Goal: Task Accomplishment & Management: Use online tool/utility

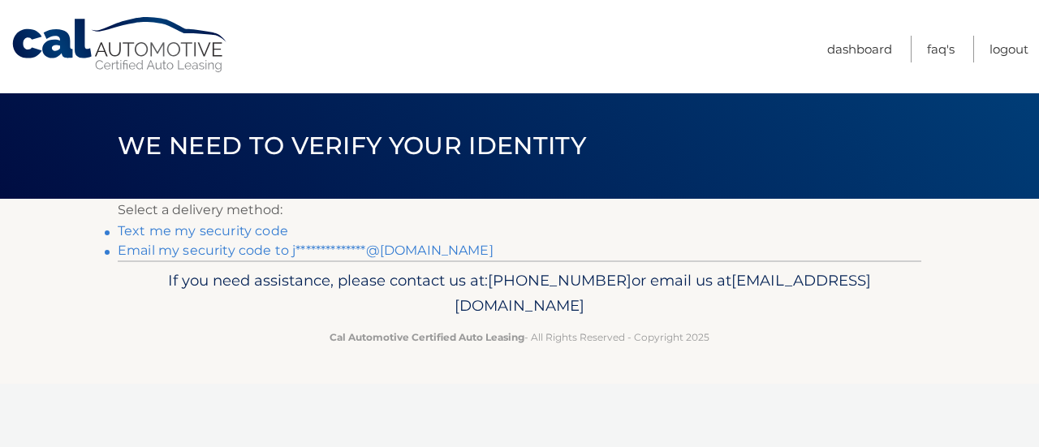
click at [235, 254] on link "**********" at bounding box center [306, 250] width 376 height 15
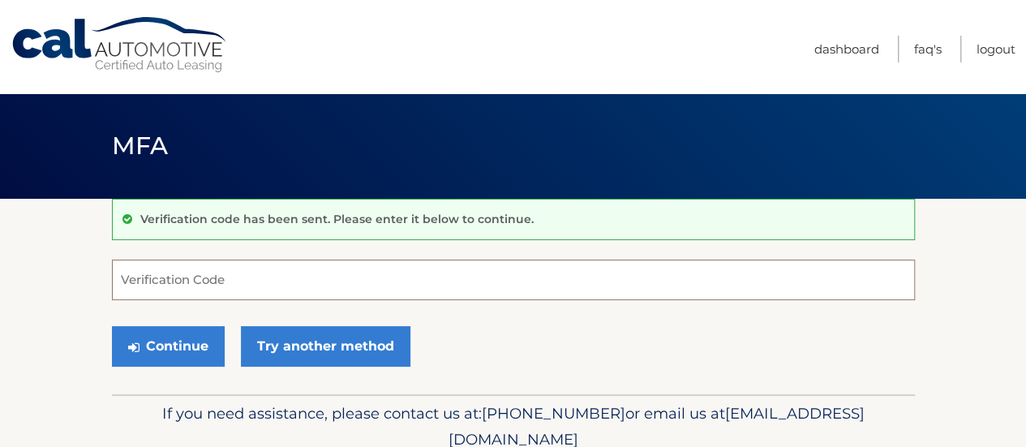
click at [227, 286] on input "Verification Code" at bounding box center [513, 280] width 803 height 41
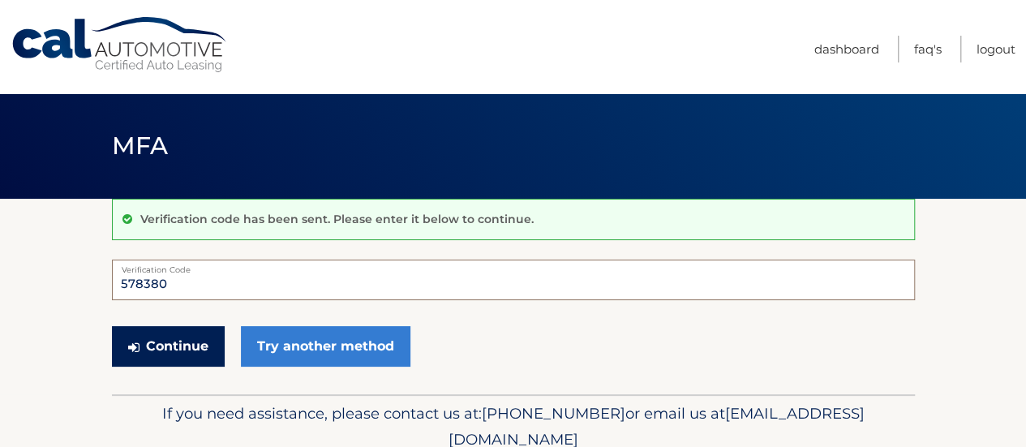
type input "578380"
click at [181, 340] on button "Continue" at bounding box center [168, 346] width 113 height 41
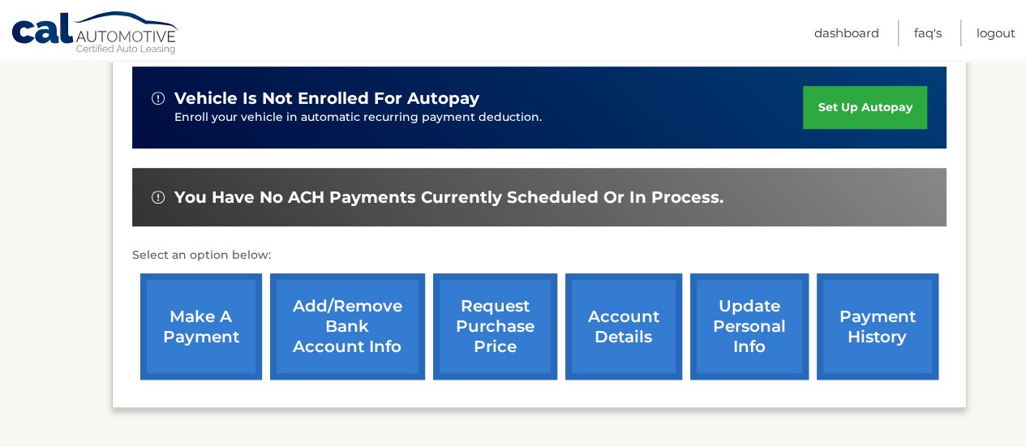
scroll to position [406, 0]
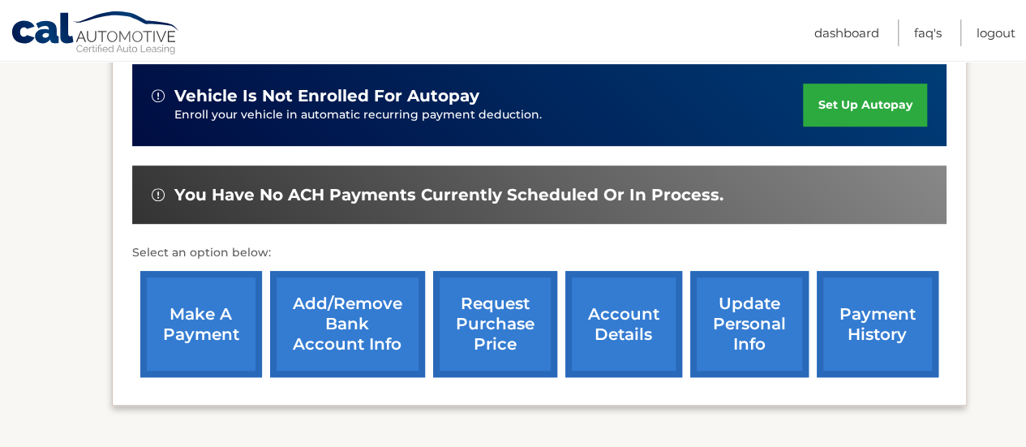
click at [217, 324] on link "make a payment" at bounding box center [201, 324] width 122 height 106
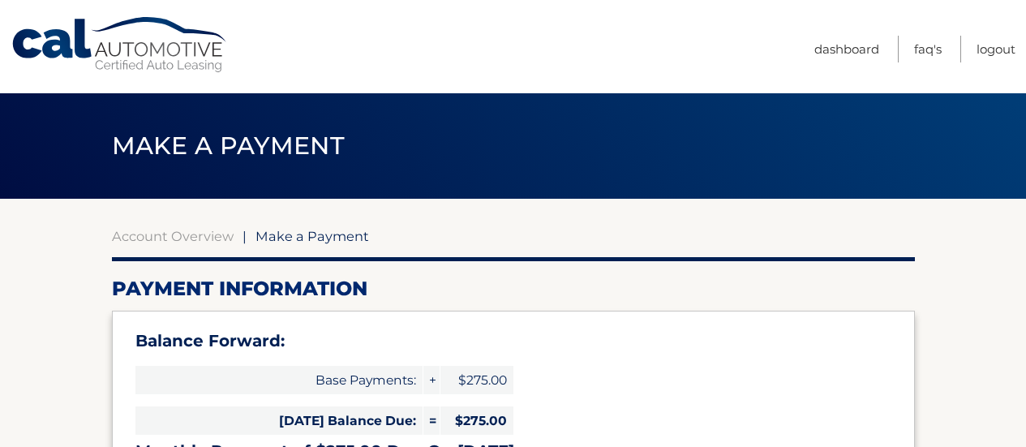
select select "YzEwY2IwYjUtYmYxMC00OWYxLWJiOGYtNDhjZjUxYjQ5MmUw"
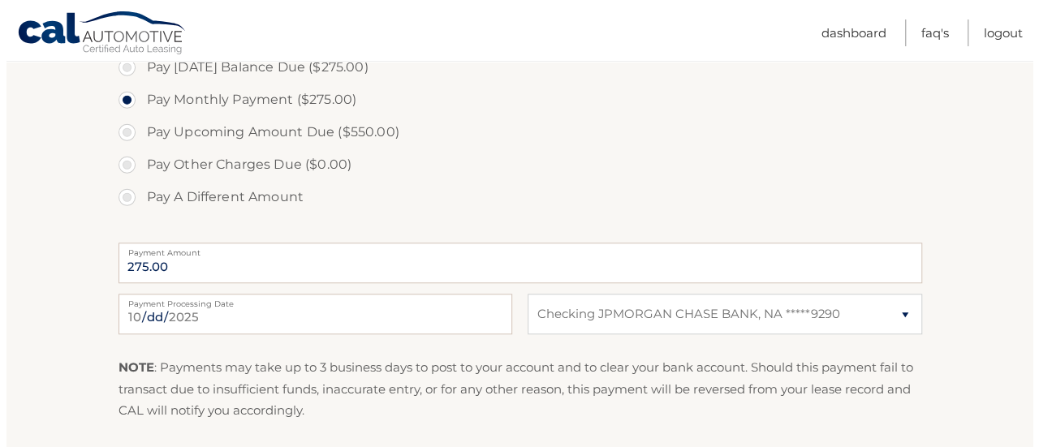
scroll to position [649, 0]
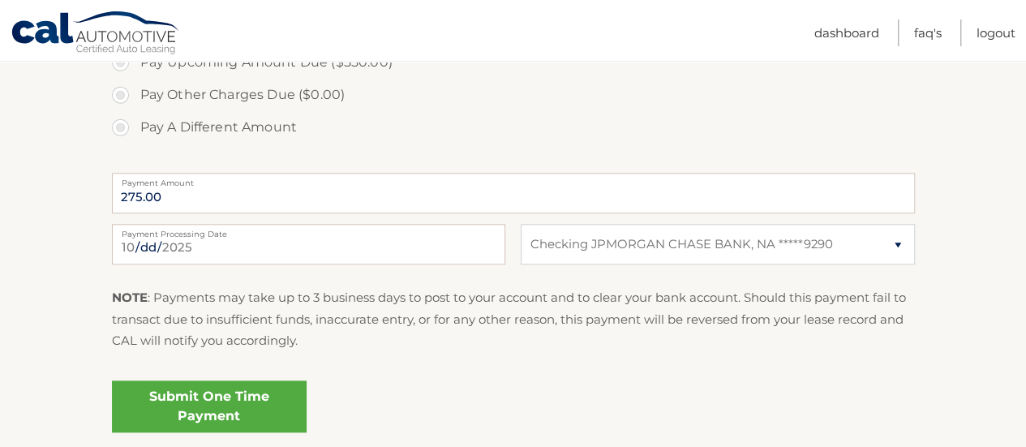
click at [213, 408] on link "Submit One Time Payment" at bounding box center [209, 407] width 195 height 52
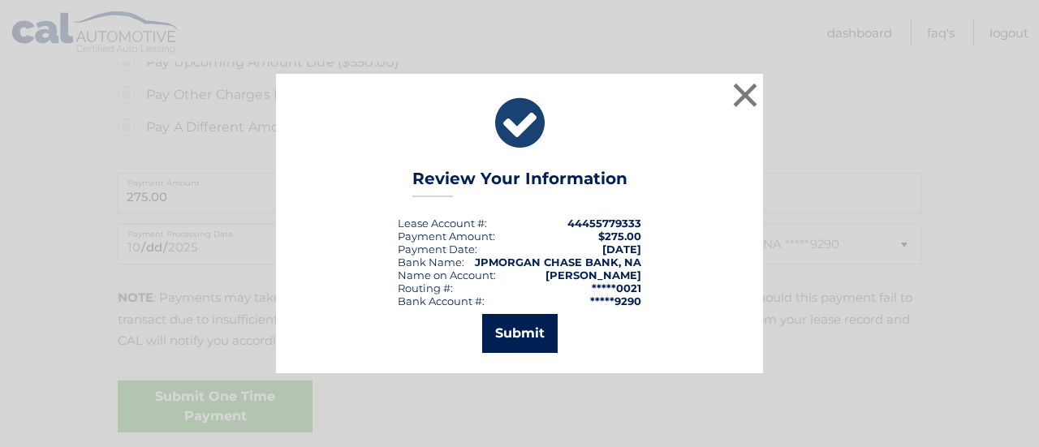
click at [507, 324] on button "Submit" at bounding box center [519, 333] width 75 height 39
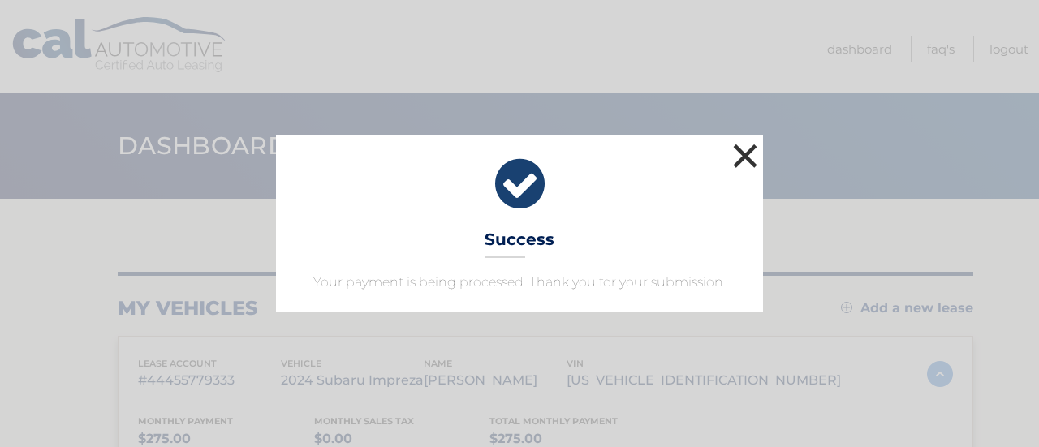
click at [742, 148] on button "×" at bounding box center [745, 156] width 32 height 32
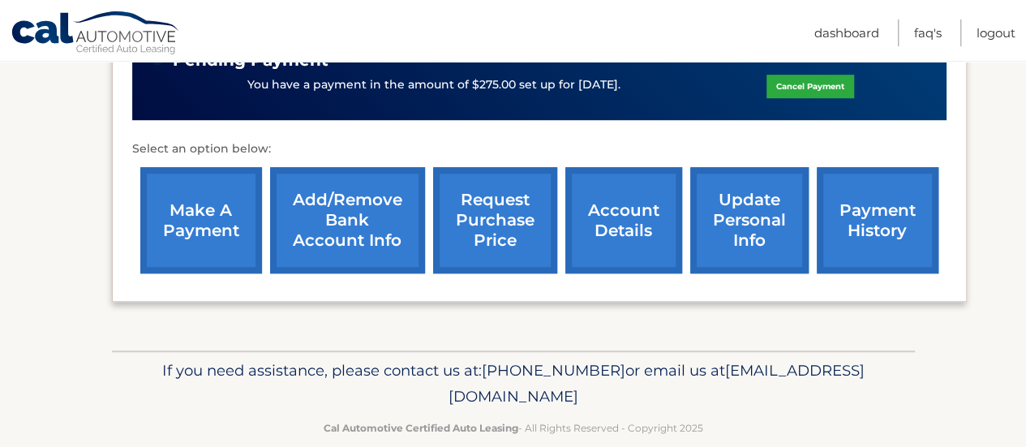
scroll to position [566, 0]
